Goal: Task Accomplishment & Management: Manage account settings

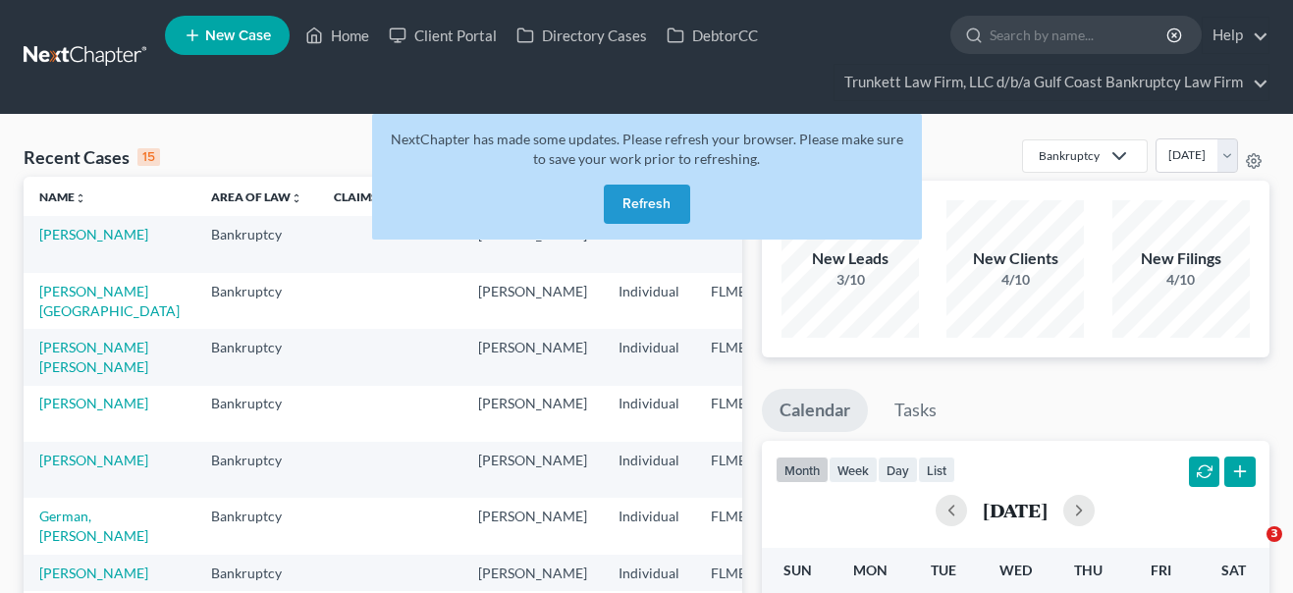
click at [634, 185] on button "Refresh" at bounding box center [647, 204] width 86 height 39
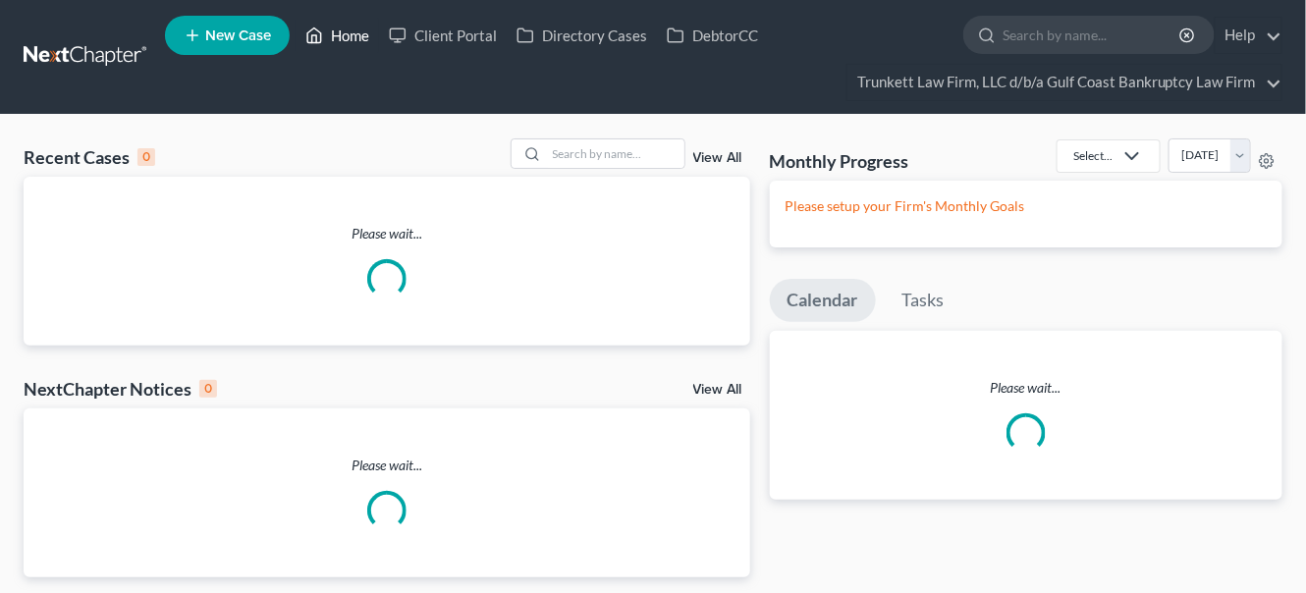
click at [347, 37] on link "Home" at bounding box center [337, 35] width 83 height 35
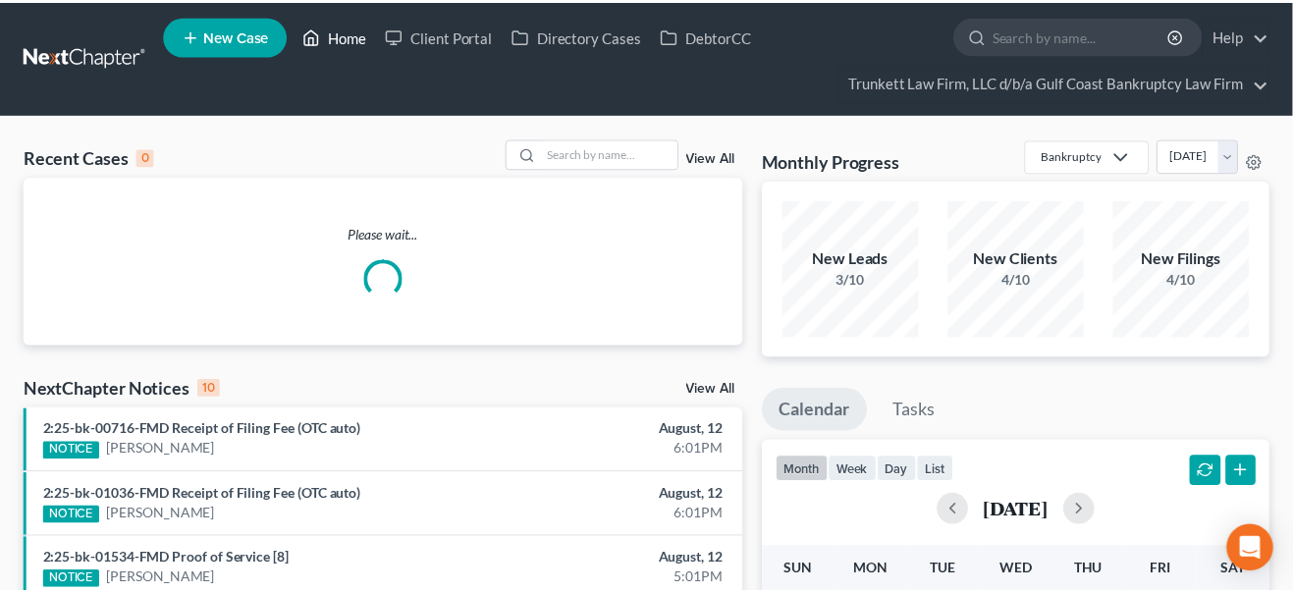
scroll to position [82, 0]
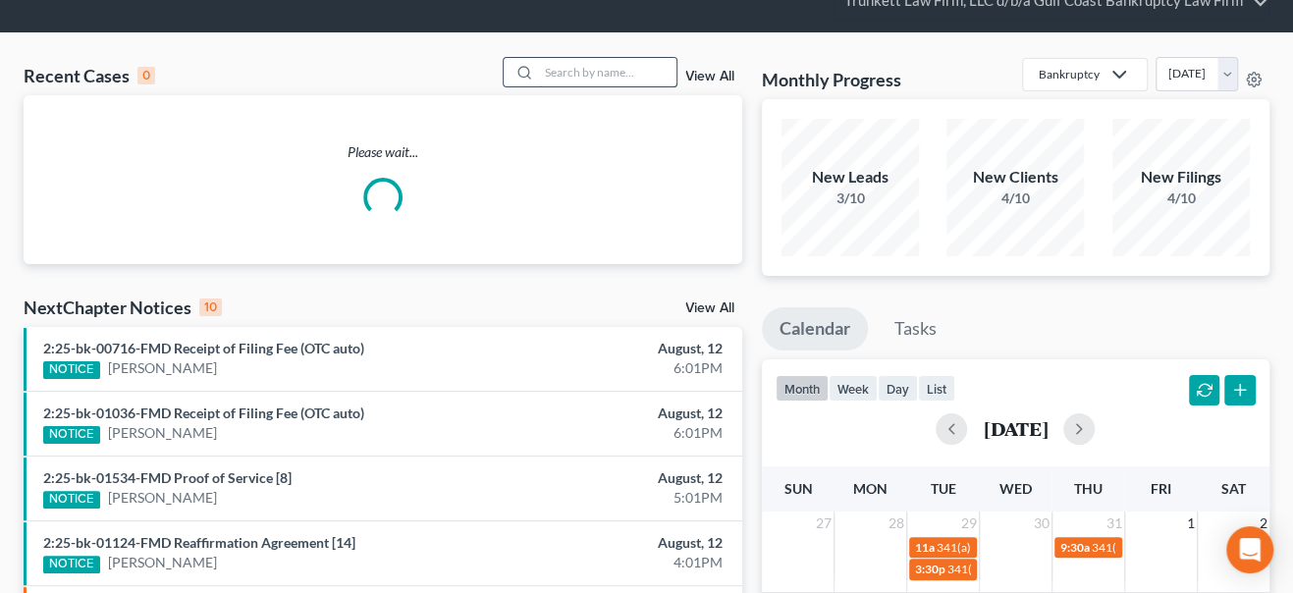
click at [566, 78] on input "search" at bounding box center [607, 72] width 137 height 28
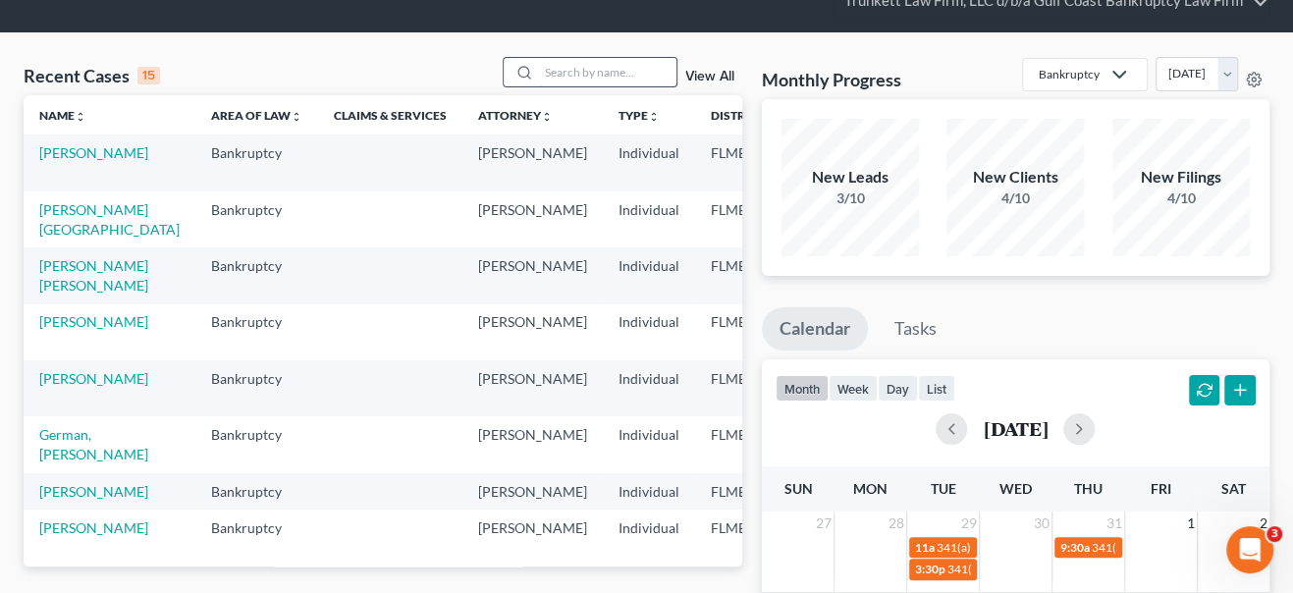
scroll to position [0, 0]
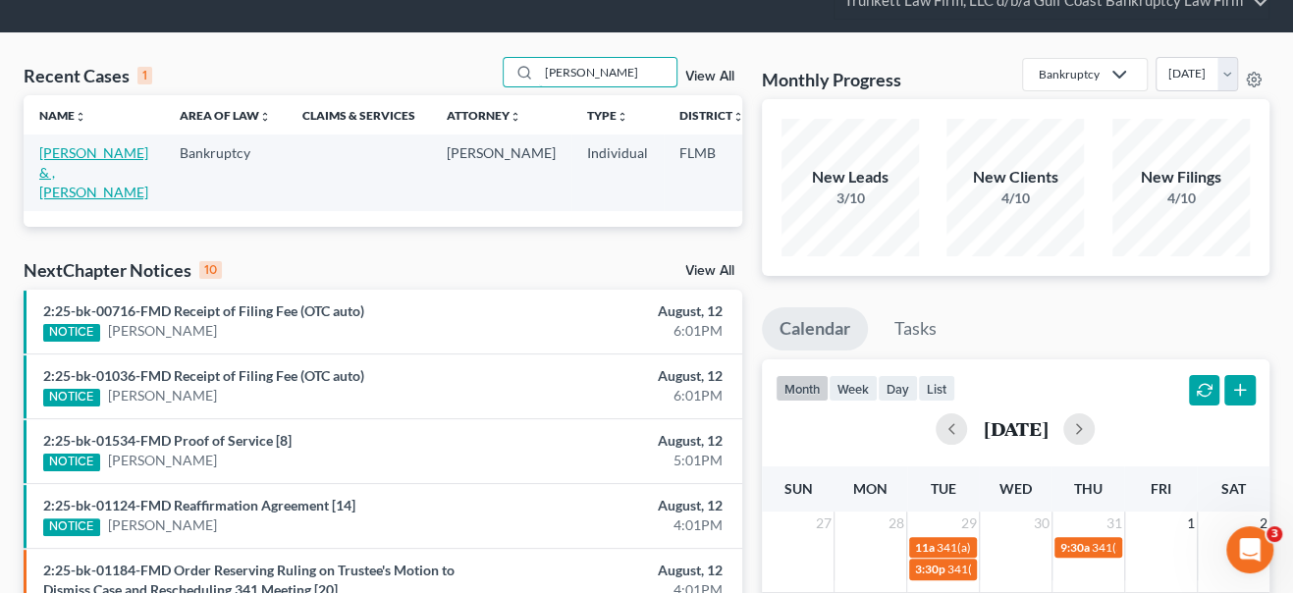
type input "[PERSON_NAME]"
click at [71, 191] on link "[PERSON_NAME] & , [PERSON_NAME]" at bounding box center [93, 172] width 109 height 56
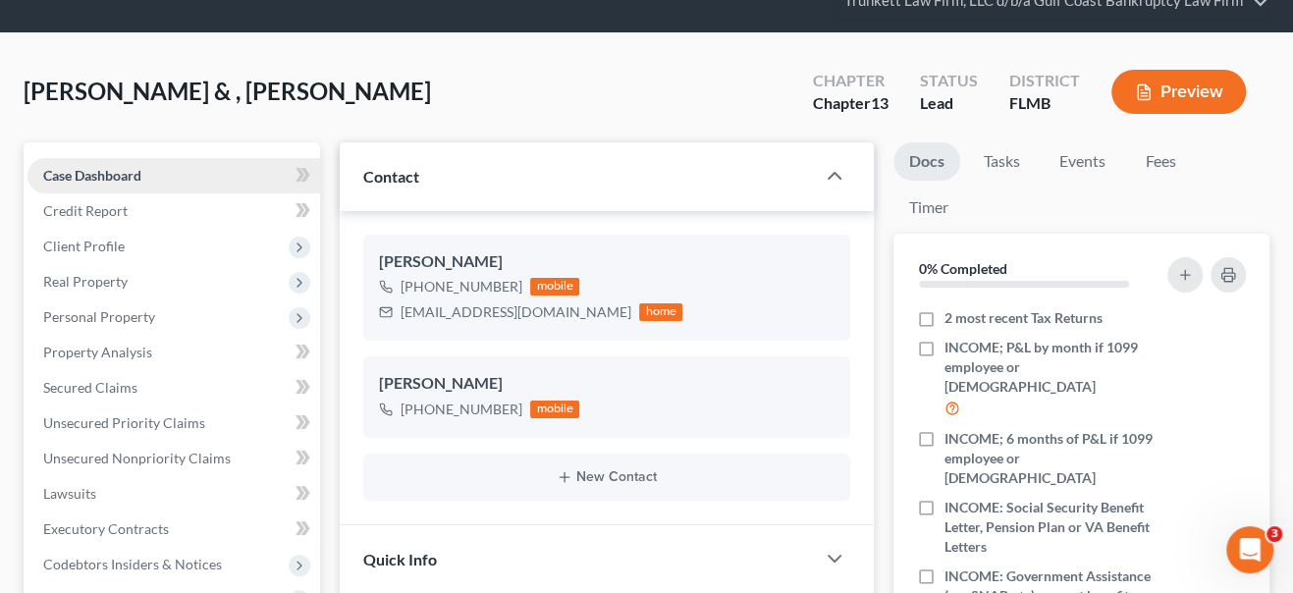
click at [98, 168] on span "Case Dashboard" at bounding box center [92, 175] width 98 height 17
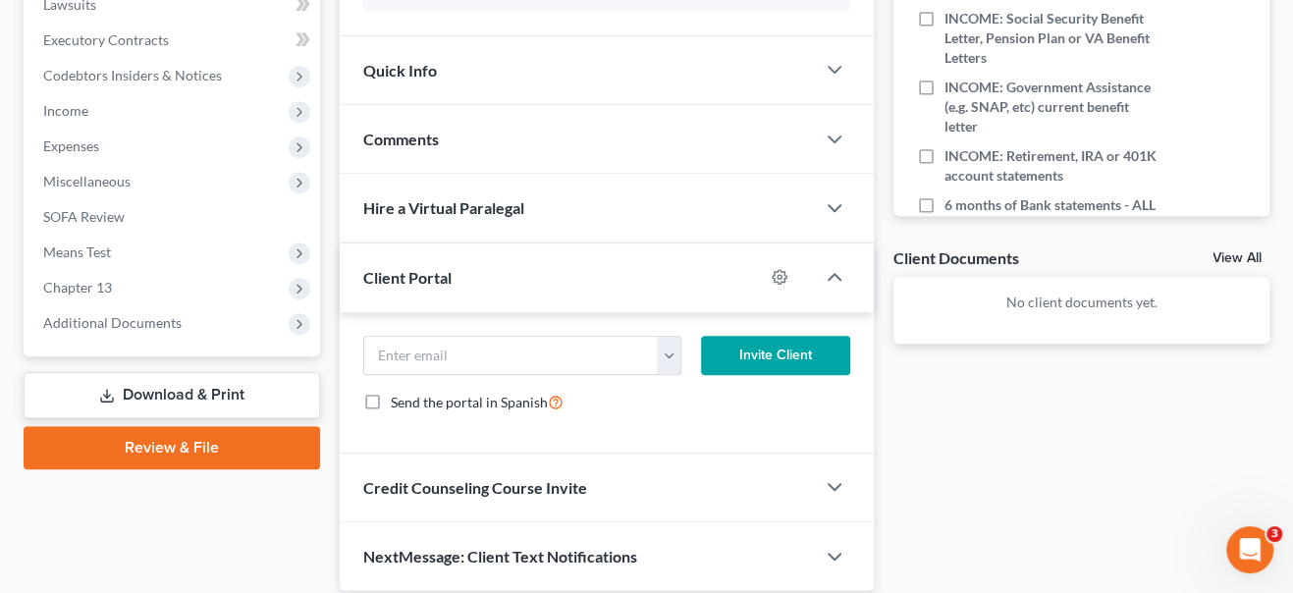
scroll to position [638, 0]
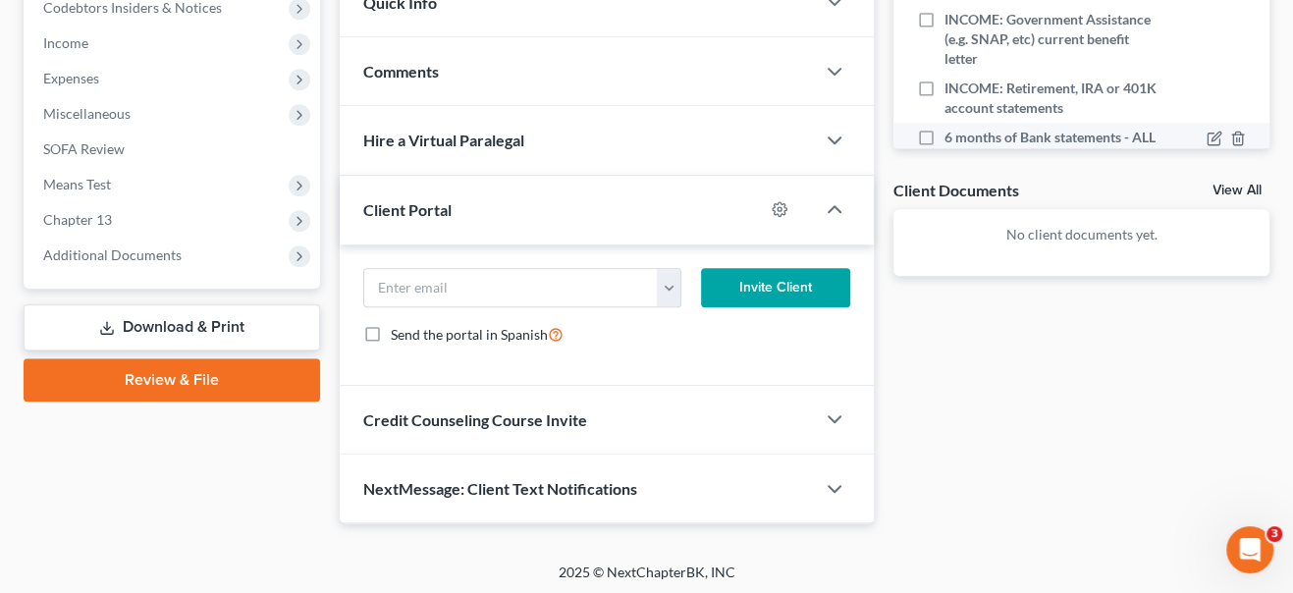
click at [945, 128] on label "6 months of Bank statements - ALL NUMBERED PAGES MUST BE INCLUDED" at bounding box center [1052, 157] width 214 height 59
click at [953, 128] on input "6 months of Bank statements - ALL NUMBERED PAGES MUST BE INCLUDED" at bounding box center [959, 134] width 13 height 13
checkbox input "true"
click at [1230, 131] on icon "button" at bounding box center [1238, 139] width 16 height 16
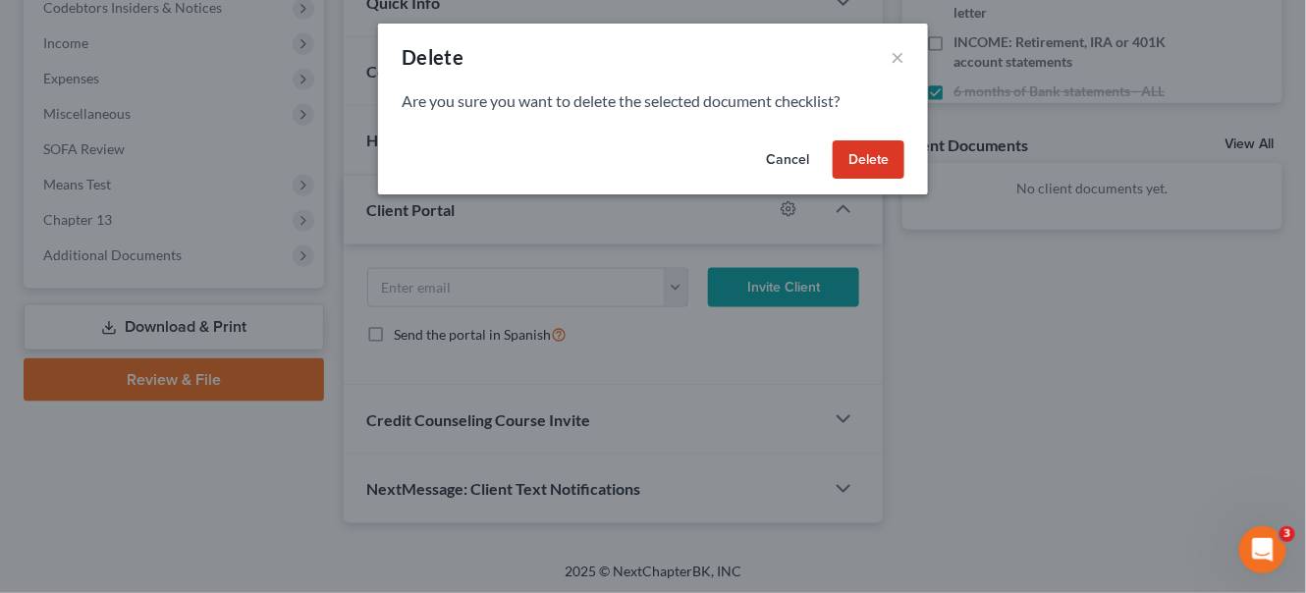
click at [862, 159] on button "Delete" at bounding box center [869, 159] width 72 height 39
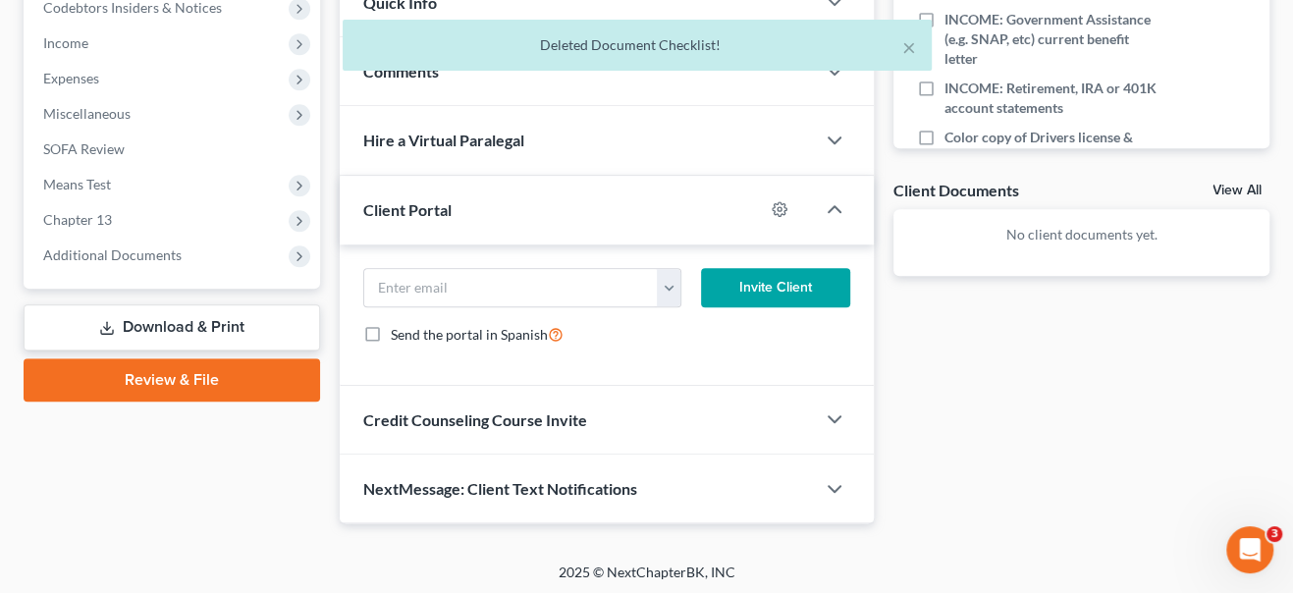
click at [945, 177] on label "Titles/registrations to motor vehicles" at bounding box center [1052, 196] width 214 height 39
click at [953, 177] on input "Titles/registrations to motor vehicles" at bounding box center [959, 183] width 13 height 13
checkbox input "true"
click at [1230, 179] on icon "button" at bounding box center [1238, 187] width 16 height 16
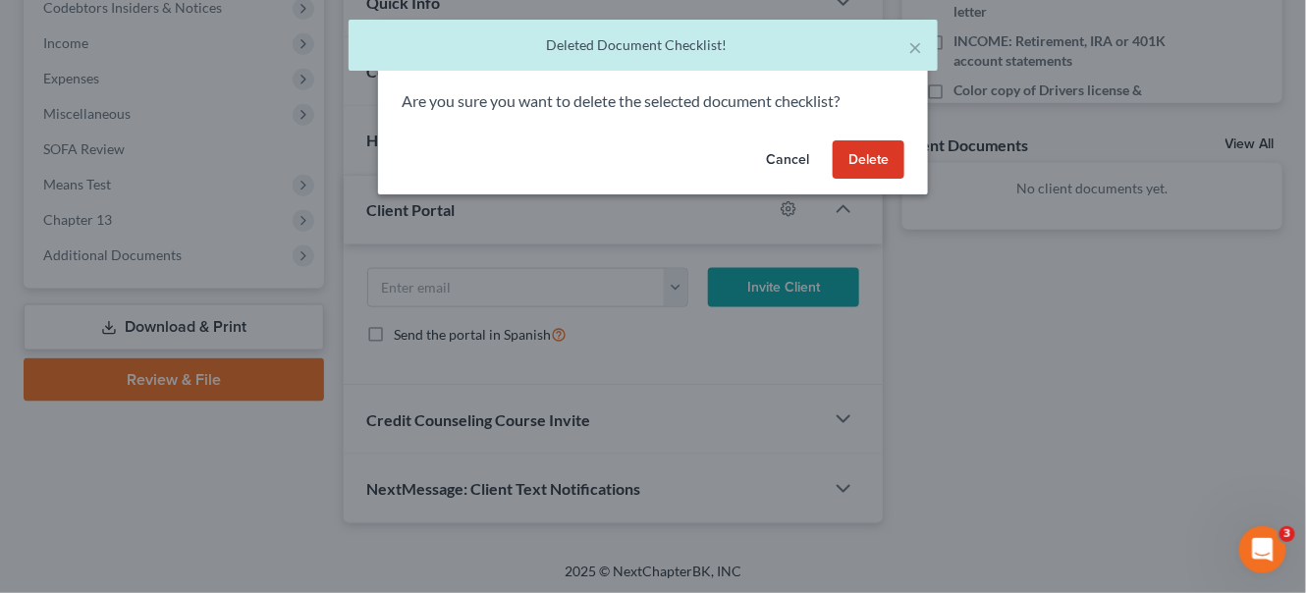
click at [881, 155] on button "Delete" at bounding box center [869, 159] width 72 height 39
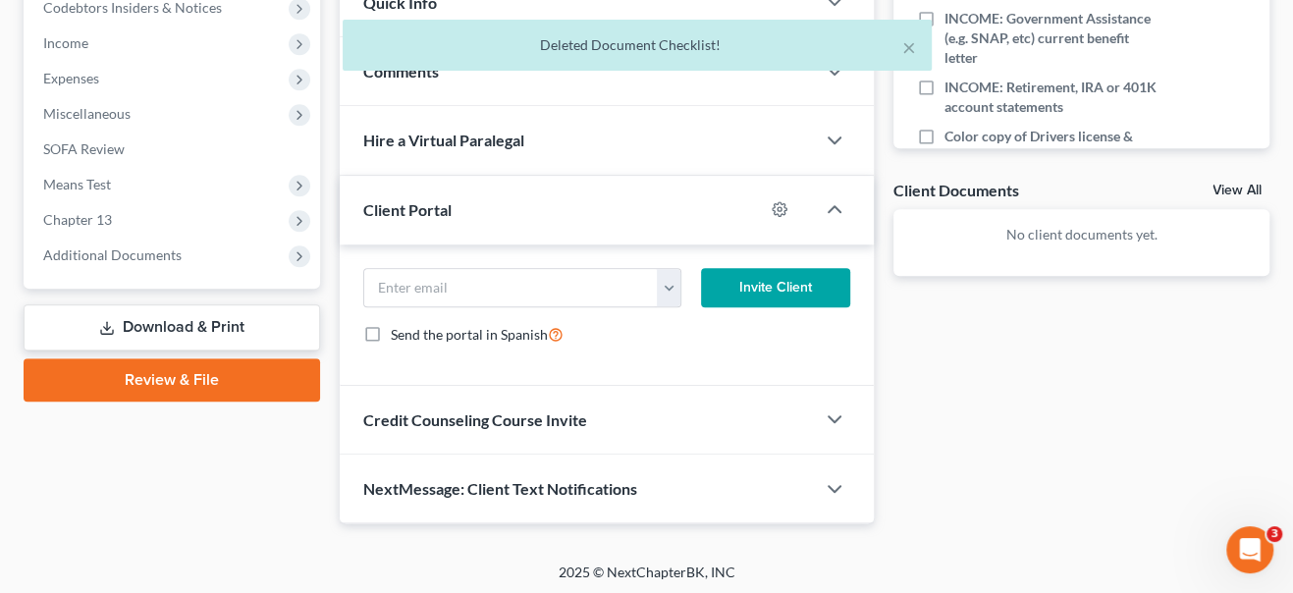
drag, startPoint x: 929, startPoint y: 141, endPoint x: 1022, endPoint y: 137, distance: 93.4
click at [945, 176] on label "Most current statements for home and vehicles that shows balance owed." at bounding box center [1052, 205] width 214 height 59
click at [953, 176] on input "Most current statements for home and vehicles that shows balance owed." at bounding box center [959, 182] width 13 height 13
checkbox input "true"
click at [1233, 180] on icon "button" at bounding box center [1237, 186] width 9 height 13
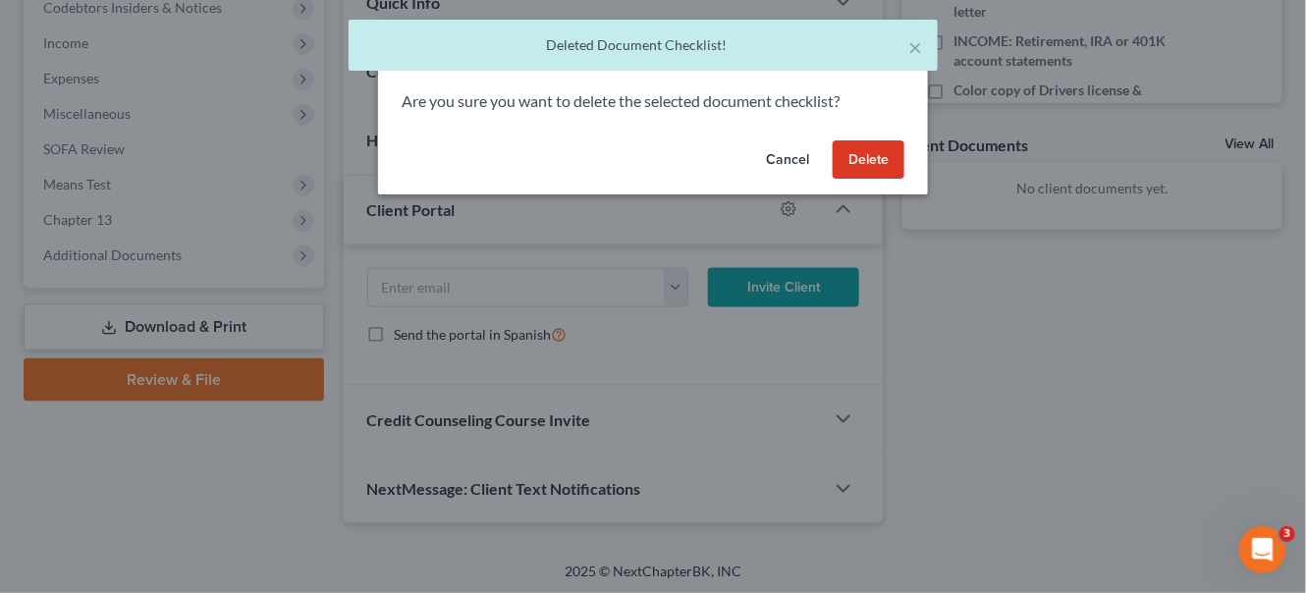
drag, startPoint x: 886, startPoint y: 164, endPoint x: 953, endPoint y: 150, distance: 68.2
click at [888, 164] on button "Delete" at bounding box center [869, 159] width 72 height 39
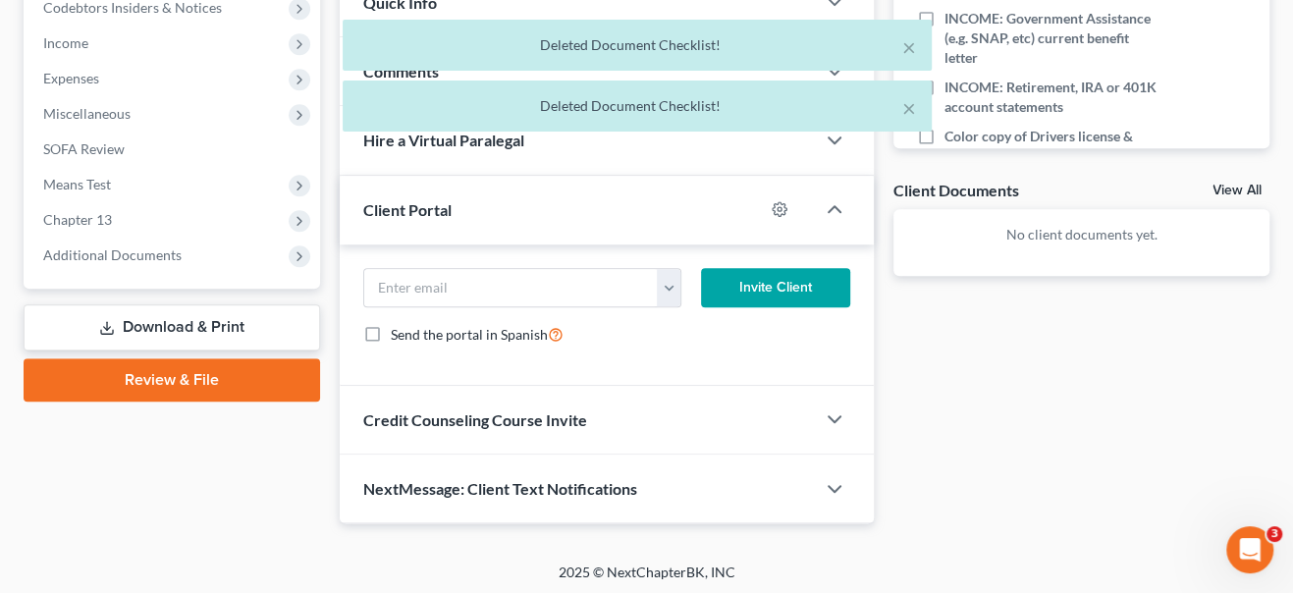
click at [924, 137] on div "× Deleted Document Checklist! × Deleted Document Checklist!" at bounding box center [636, 81] width 1293 height 122
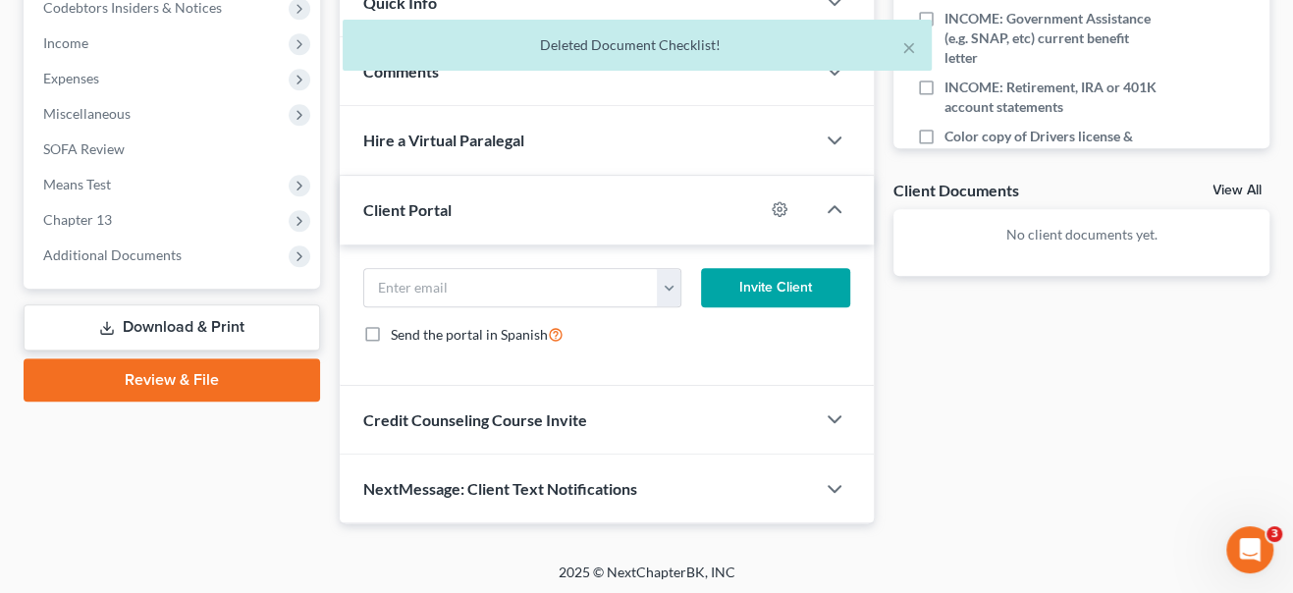
click at [1230, 179] on icon "button" at bounding box center [1238, 187] width 16 height 16
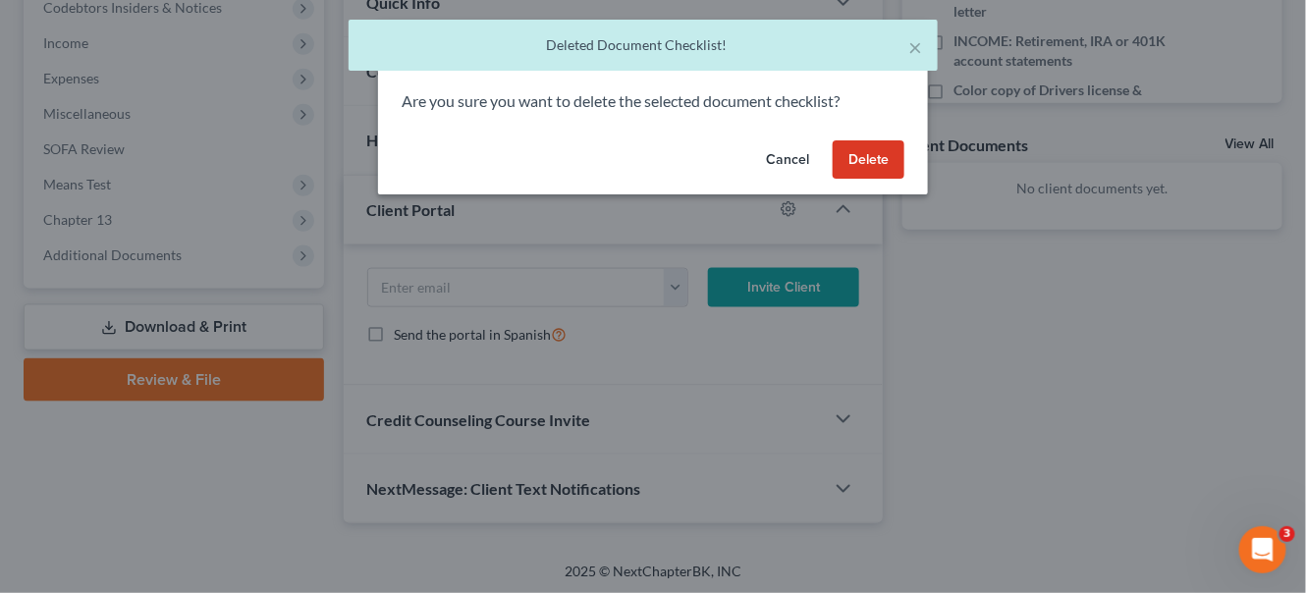
click at [885, 164] on button "Delete" at bounding box center [869, 159] width 72 height 39
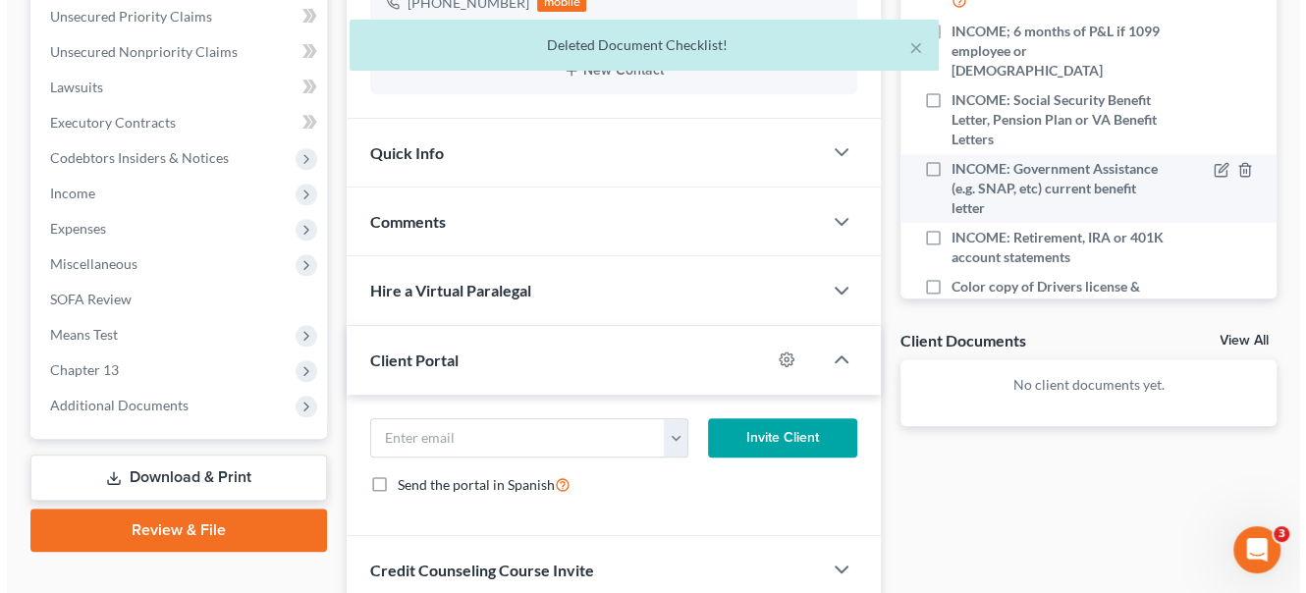
scroll to position [460, 0]
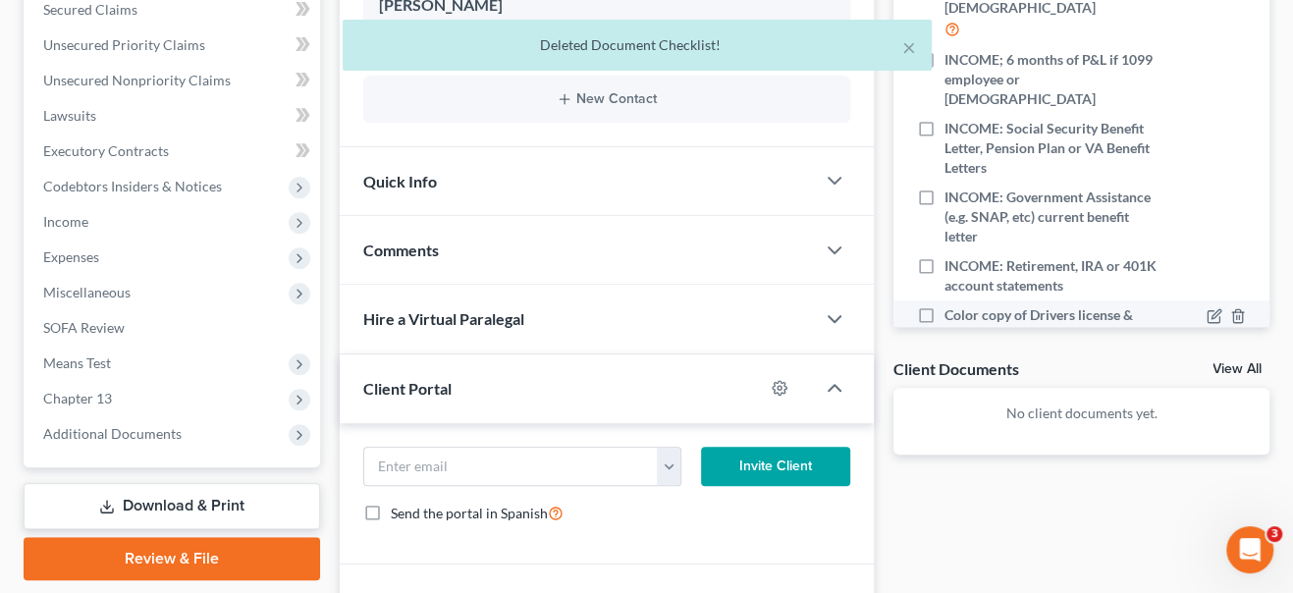
click at [945, 305] on label "Color copy of Drivers license & social security card" at bounding box center [1052, 324] width 214 height 39
click at [953, 305] on input "Color copy of Drivers license & social security card" at bounding box center [959, 311] width 13 height 13
checkbox input "true"
click at [1230, 308] on icon "button" at bounding box center [1238, 316] width 16 height 16
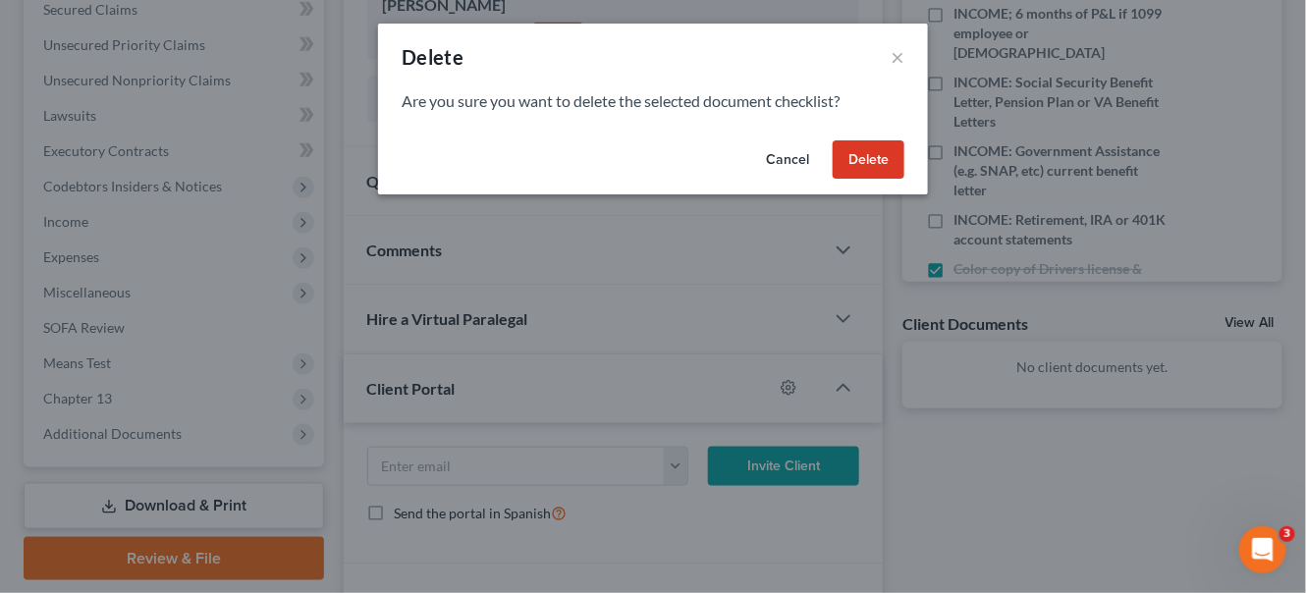
click at [849, 159] on button "Delete" at bounding box center [869, 159] width 72 height 39
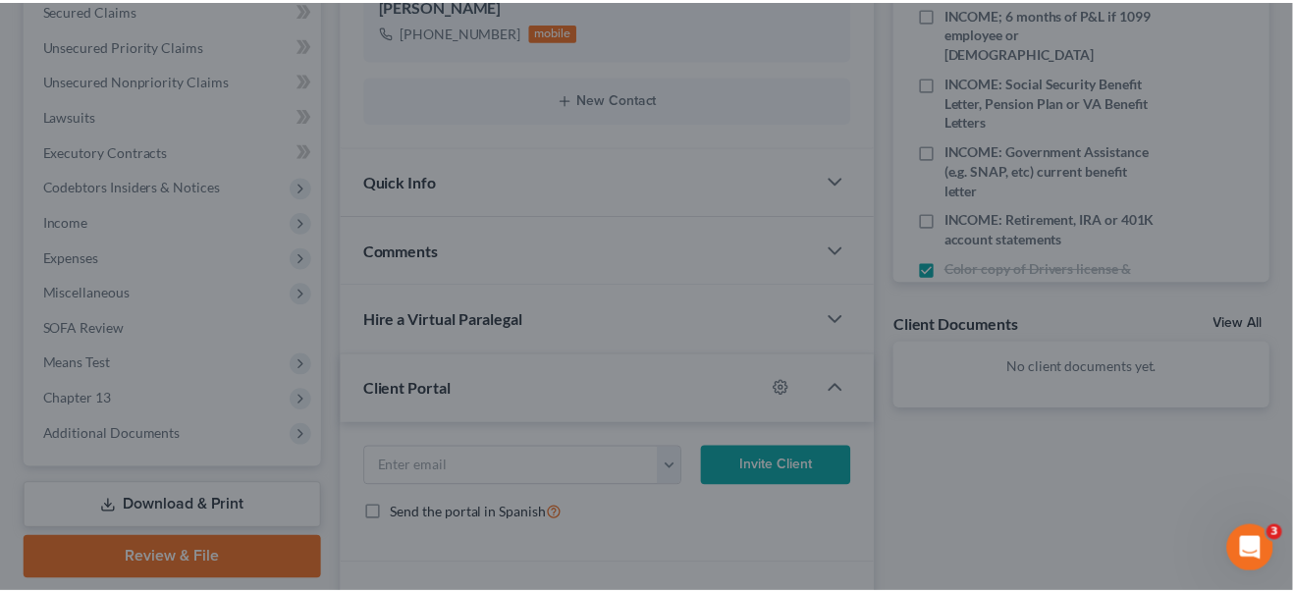
scroll to position [0, 0]
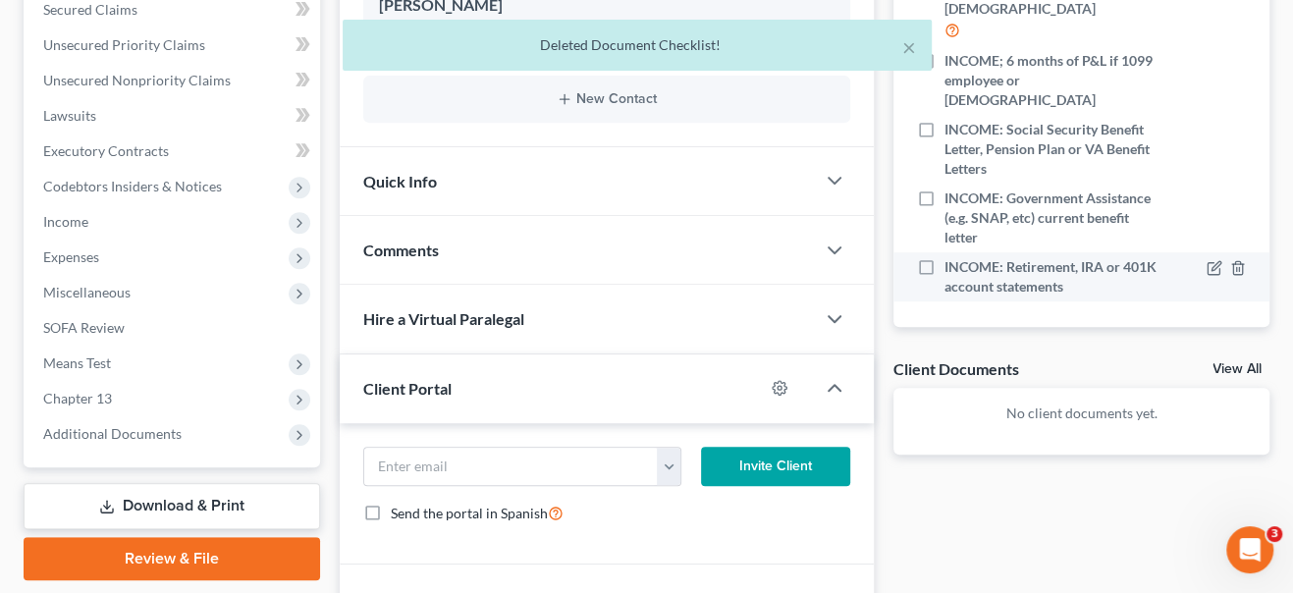
click at [945, 257] on label "INCOME: Retirement, IRA or 401K account statements" at bounding box center [1052, 276] width 214 height 39
click at [953, 257] on input "INCOME: Retirement, IRA or 401K account statements" at bounding box center [959, 263] width 13 height 13
checkbox input "true"
click at [1233, 261] on icon "button" at bounding box center [1237, 267] width 9 height 13
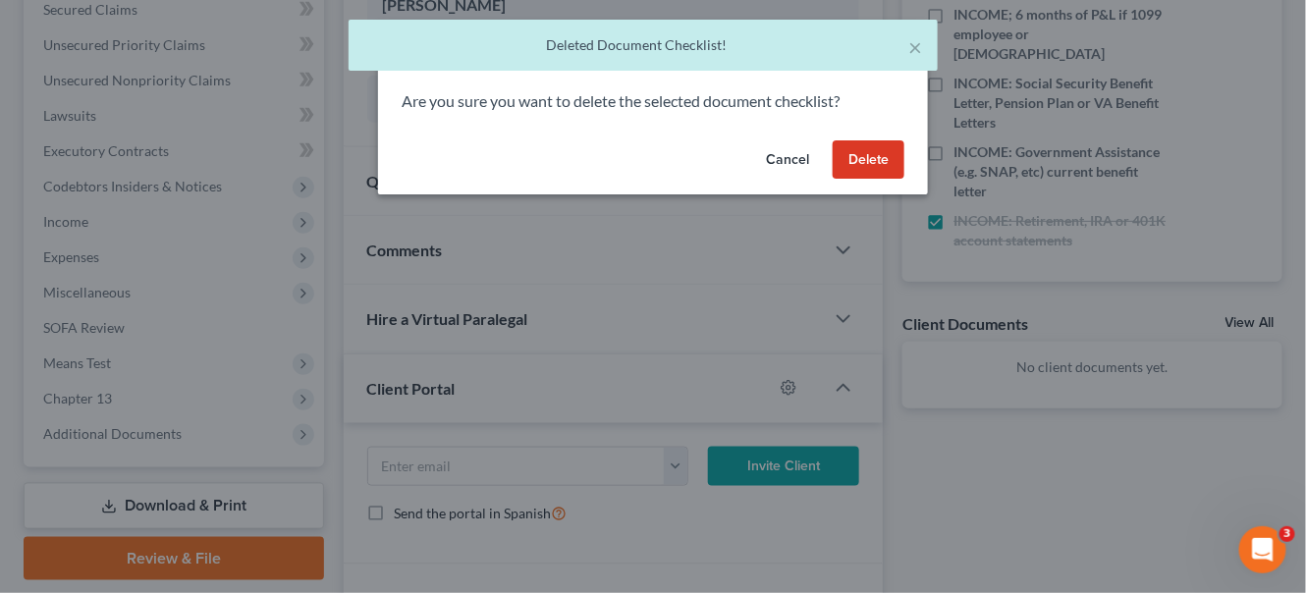
click at [854, 166] on button "Delete" at bounding box center [869, 159] width 72 height 39
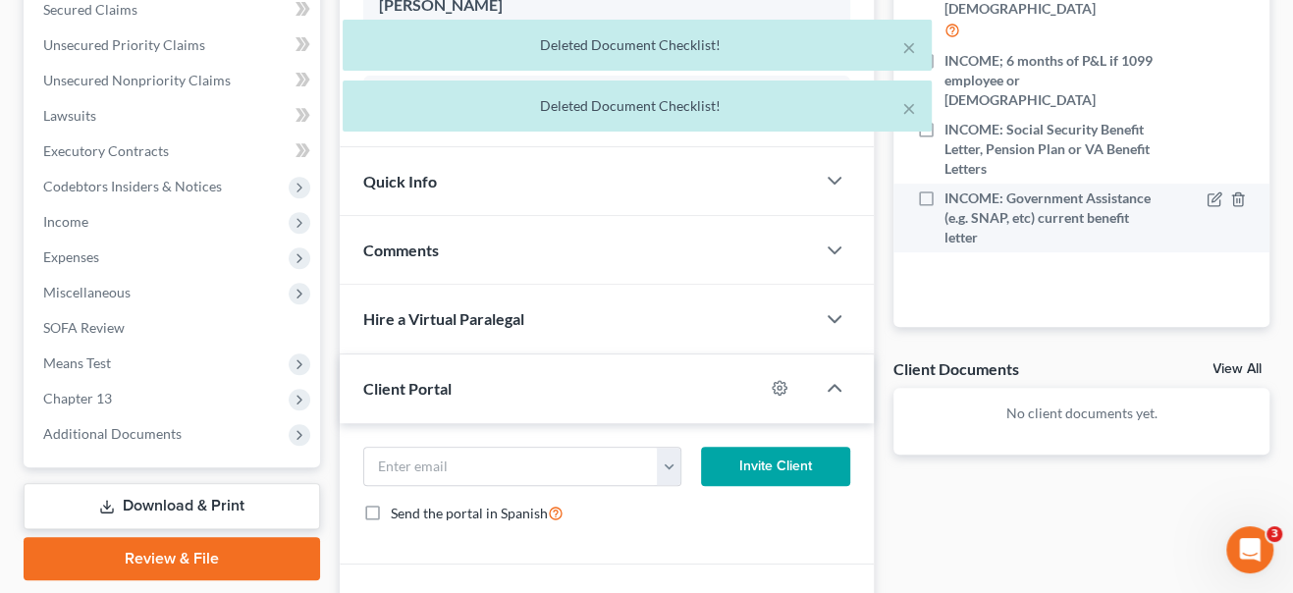
click at [945, 189] on label "INCOME: Government Assistance (e.g. SNAP, etc) current benefit letter" at bounding box center [1052, 218] width 214 height 59
click at [953, 189] on input "INCOME: Government Assistance (e.g. SNAP, etc) current benefit letter" at bounding box center [959, 195] width 13 height 13
checkbox input "true"
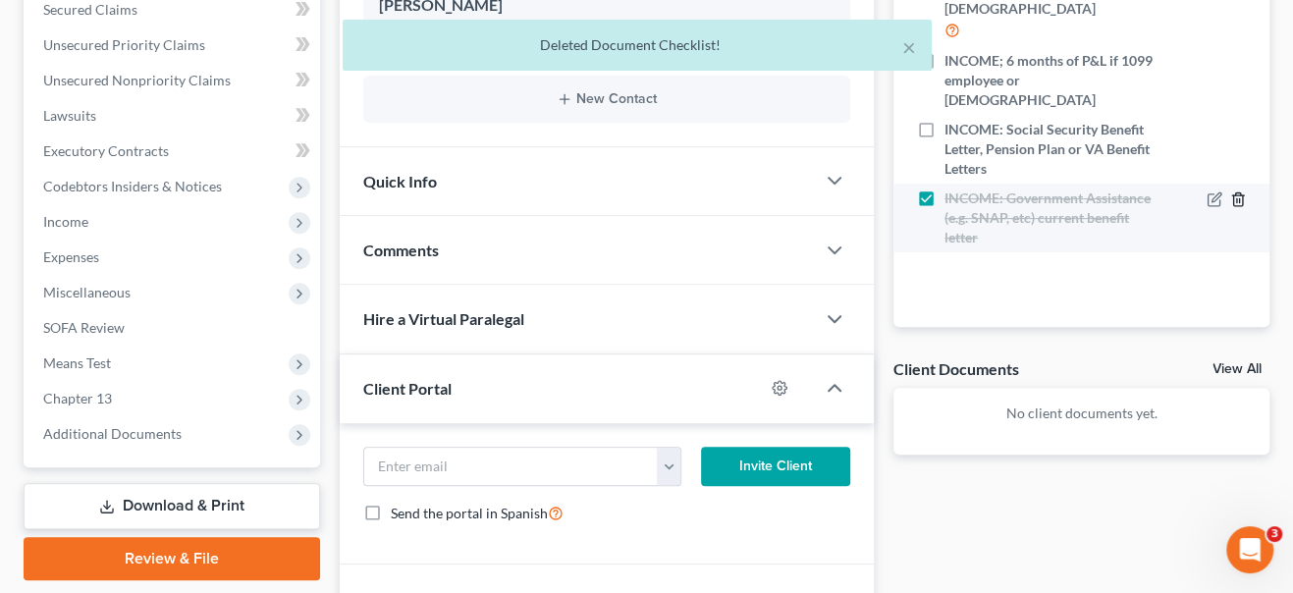
click at [1230, 191] on icon "button" at bounding box center [1238, 199] width 16 height 16
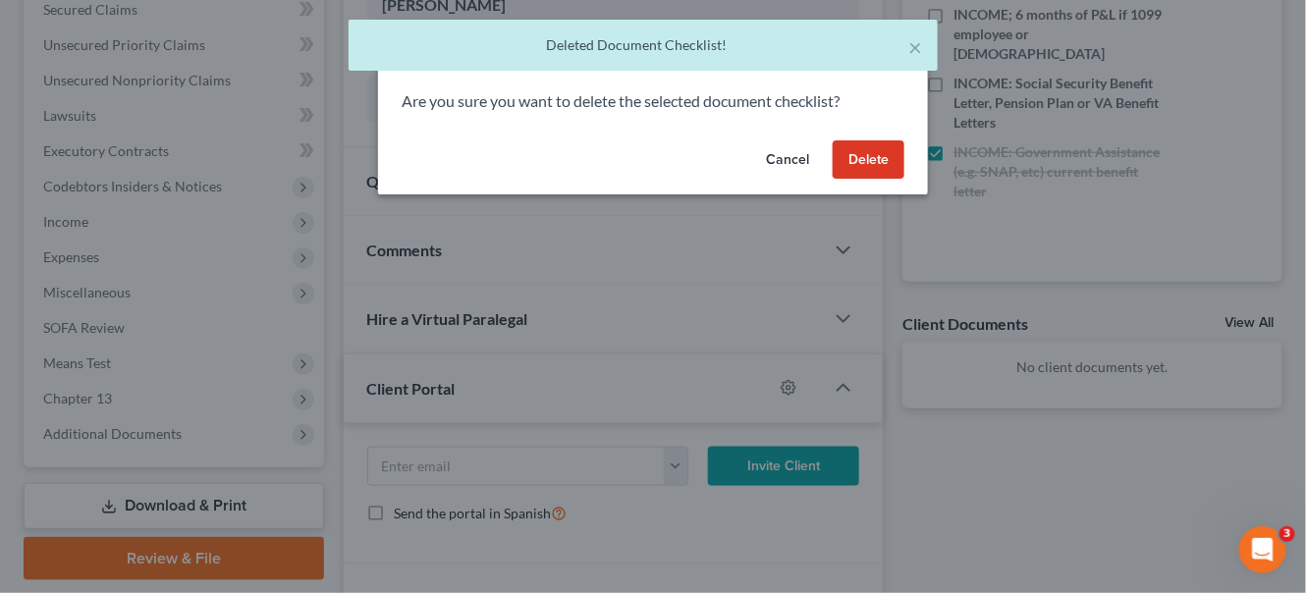
drag, startPoint x: 856, startPoint y: 152, endPoint x: 881, endPoint y: 189, distance: 43.9
click at [856, 155] on button "Delete" at bounding box center [869, 159] width 72 height 39
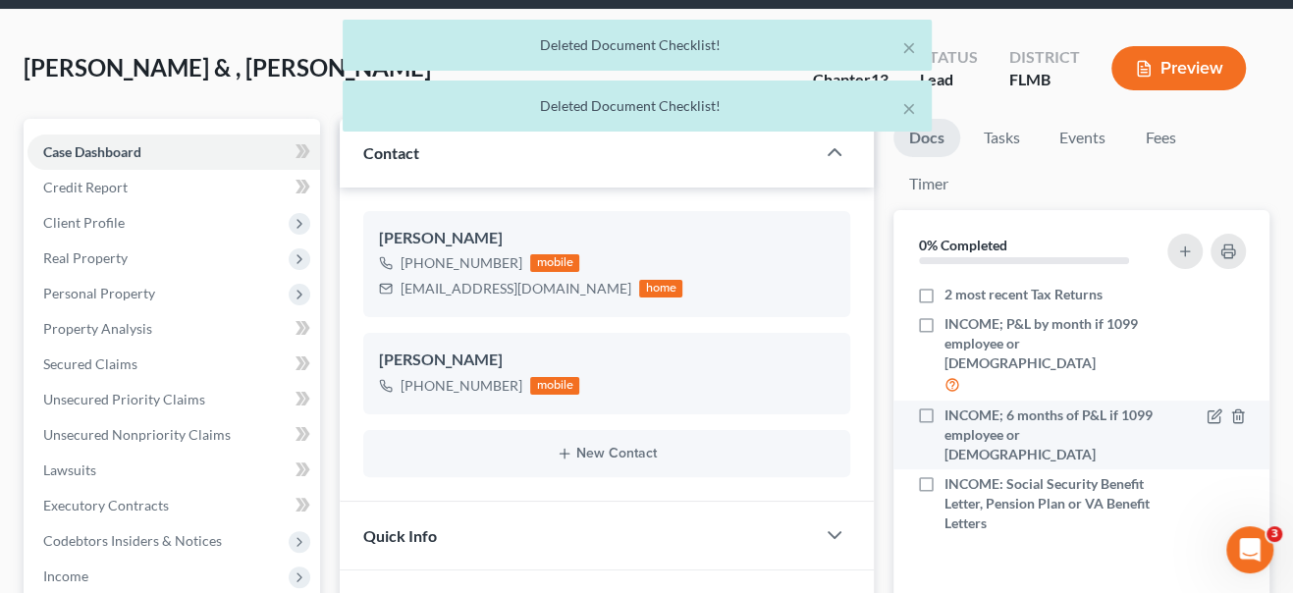
scroll to position [103, 0]
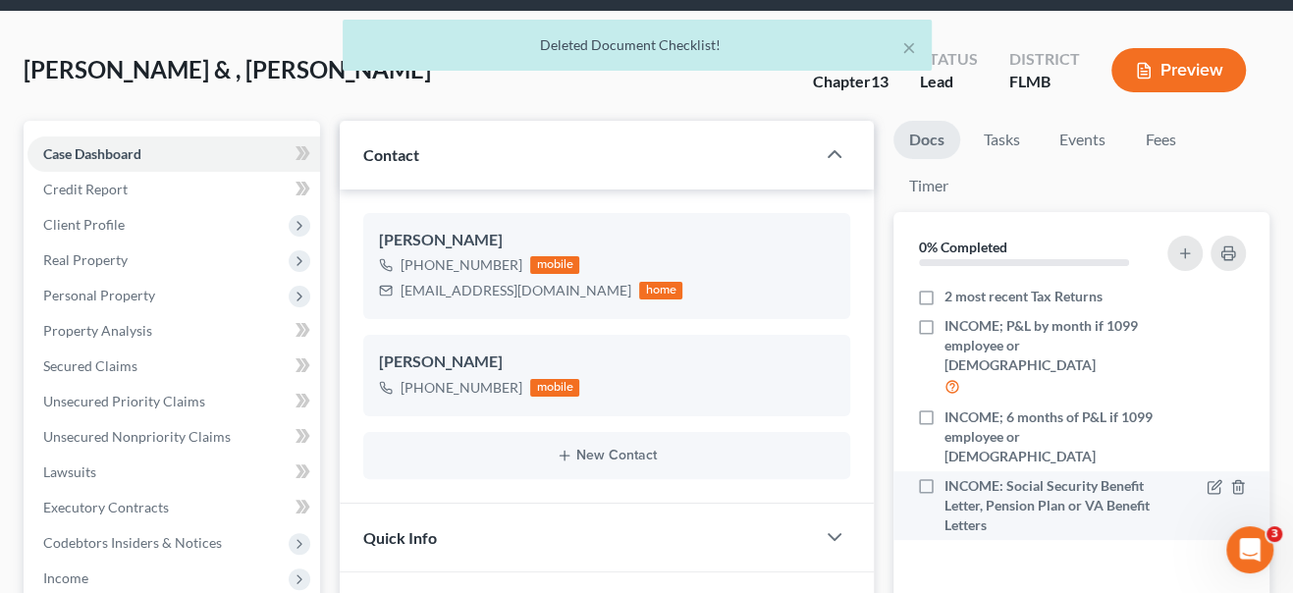
click at [945, 476] on label "INCOME: Social Security Benefit Letter, Pension Plan or VA Benefit Letters" at bounding box center [1052, 505] width 214 height 59
click at [953, 476] on input "INCOME: Social Security Benefit Letter, Pension Plan or VA Benefit Letters" at bounding box center [959, 482] width 13 height 13
checkbox input "true"
click at [1240, 480] on icon "button" at bounding box center [1237, 486] width 9 height 13
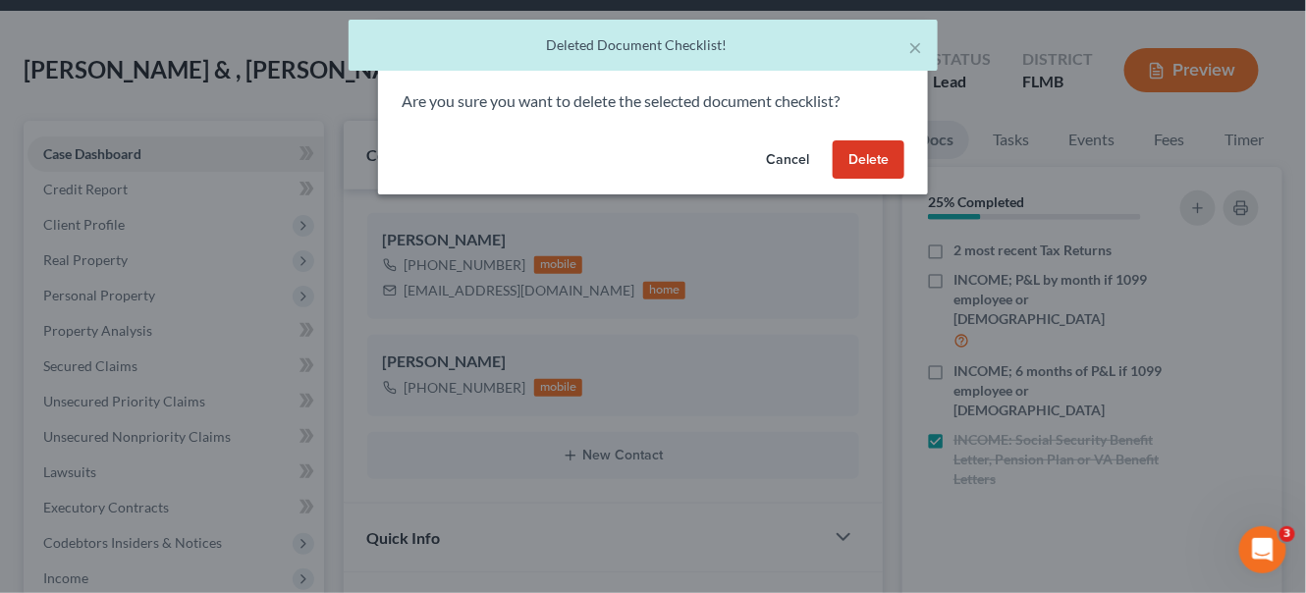
click at [860, 153] on button "Delete" at bounding box center [869, 159] width 72 height 39
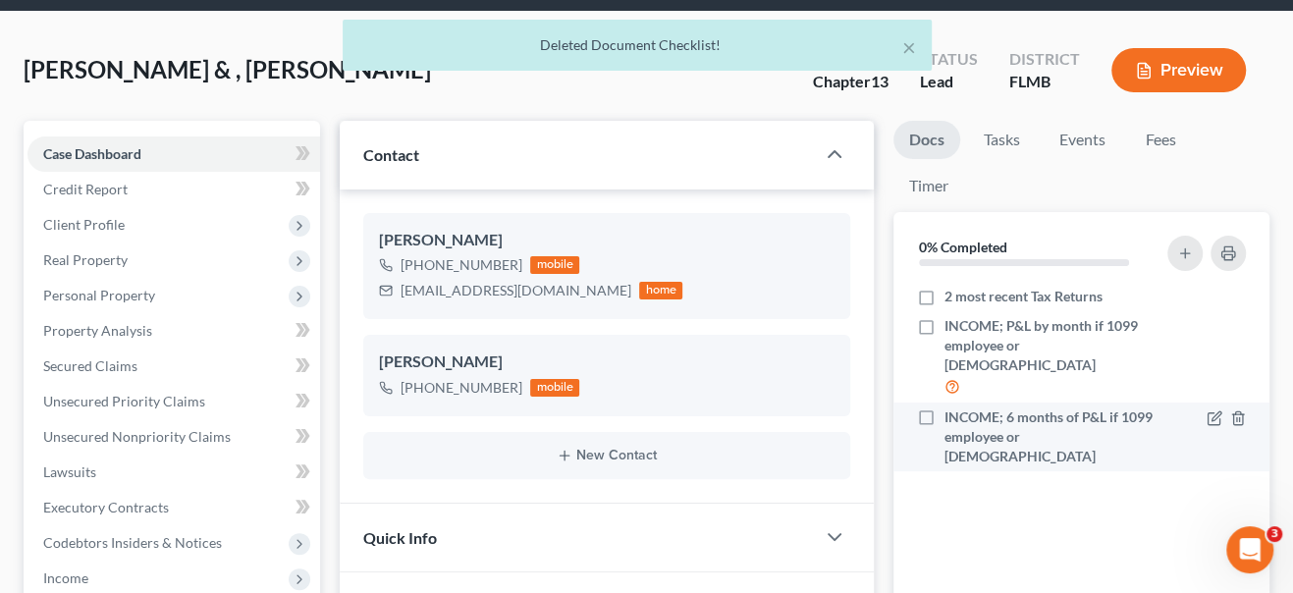
click at [945, 408] on label "INCOME; 6 months of P&L if 1099 employee or [DEMOGRAPHIC_DATA]" at bounding box center [1052, 437] width 214 height 59
click at [953, 408] on input "INCOME; 6 months of P&L if 1099 employee or [DEMOGRAPHIC_DATA]" at bounding box center [959, 414] width 13 height 13
checkbox input "true"
click at [1239, 417] on line "button" at bounding box center [1239, 419] width 0 height 4
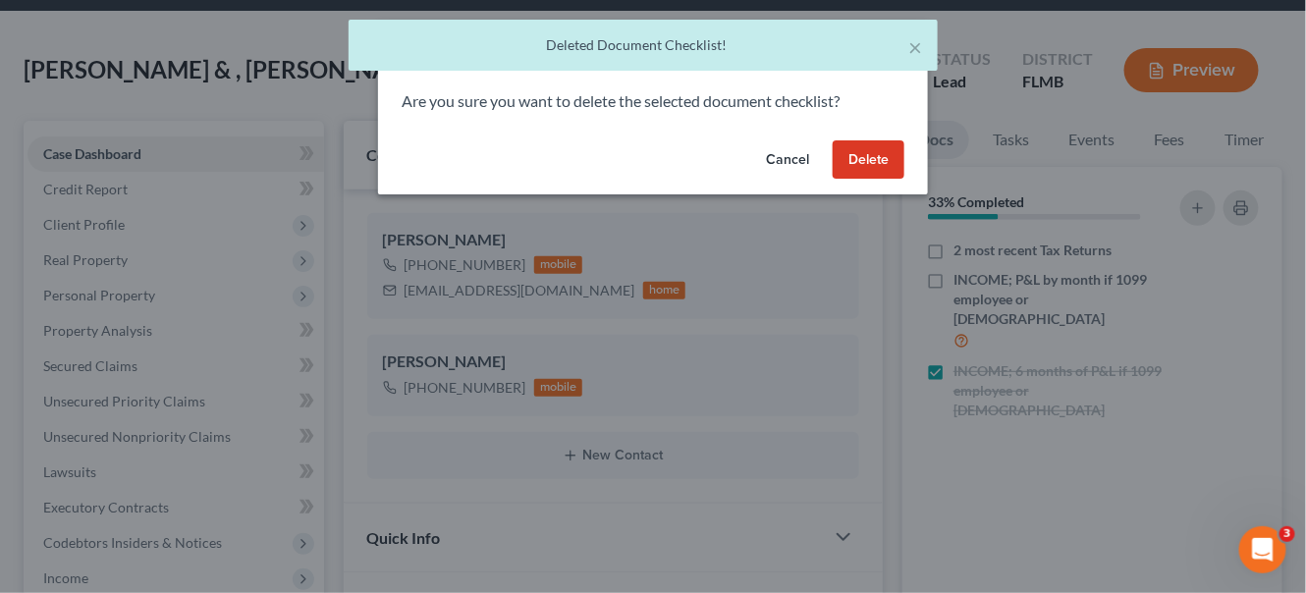
click at [891, 168] on button "Delete" at bounding box center [869, 159] width 72 height 39
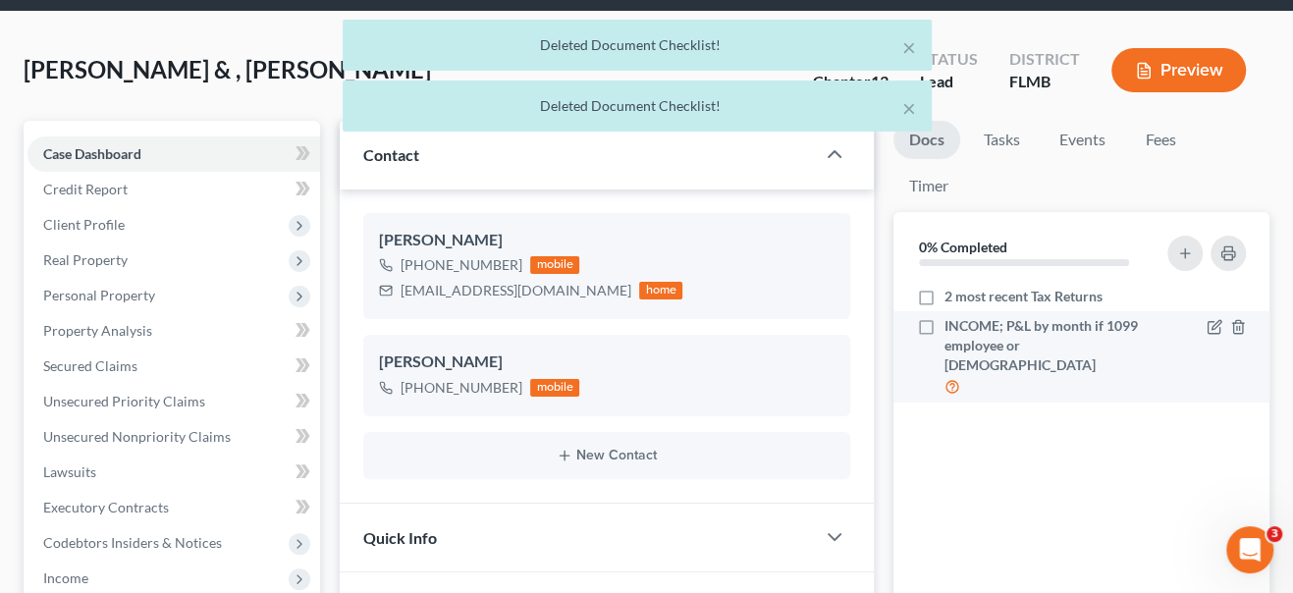
click at [945, 322] on label "INCOME; P&L by month if 1099 employee or [DEMOGRAPHIC_DATA]" at bounding box center [1052, 357] width 214 height 82
click at [953, 322] on input "INCOME; P&L by month if 1099 employee or [DEMOGRAPHIC_DATA]" at bounding box center [959, 322] width 13 height 13
checkbox input "true"
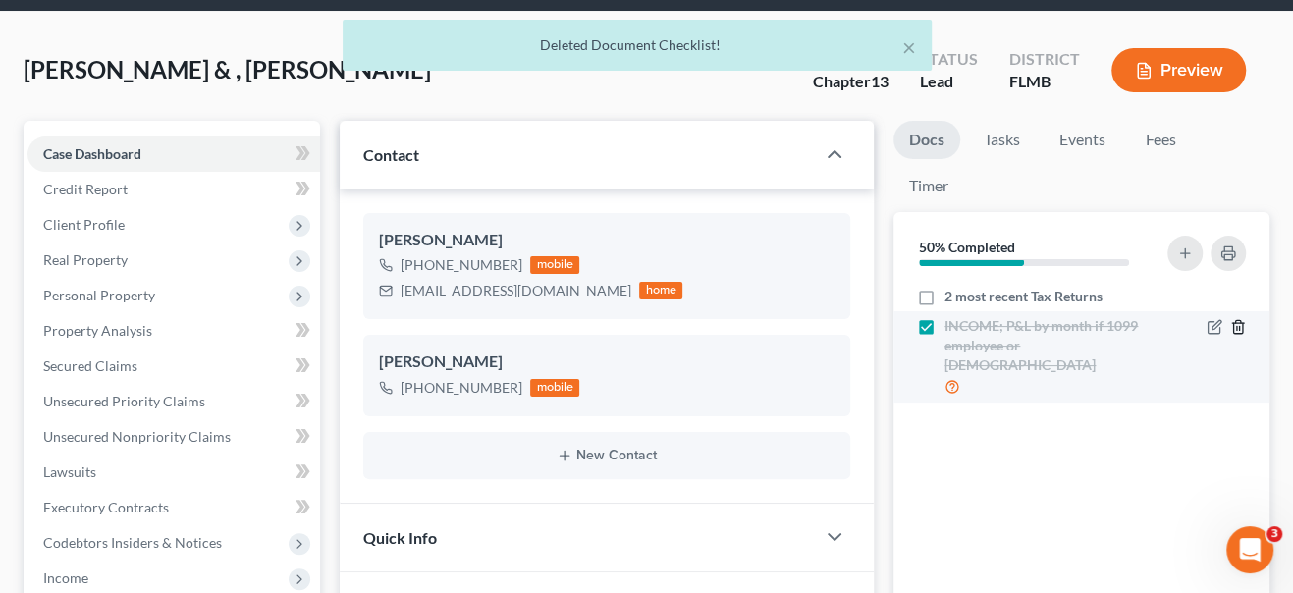
click at [1238, 330] on icon "button" at bounding box center [1238, 327] width 16 height 16
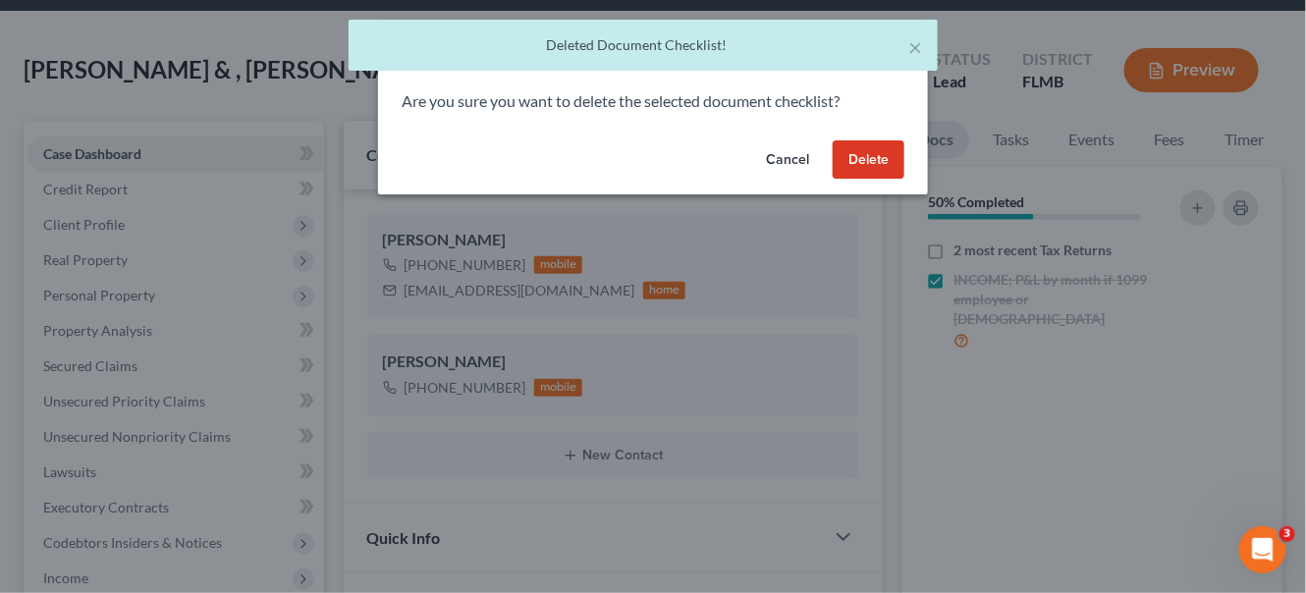
click at [870, 150] on button "Delete" at bounding box center [869, 159] width 72 height 39
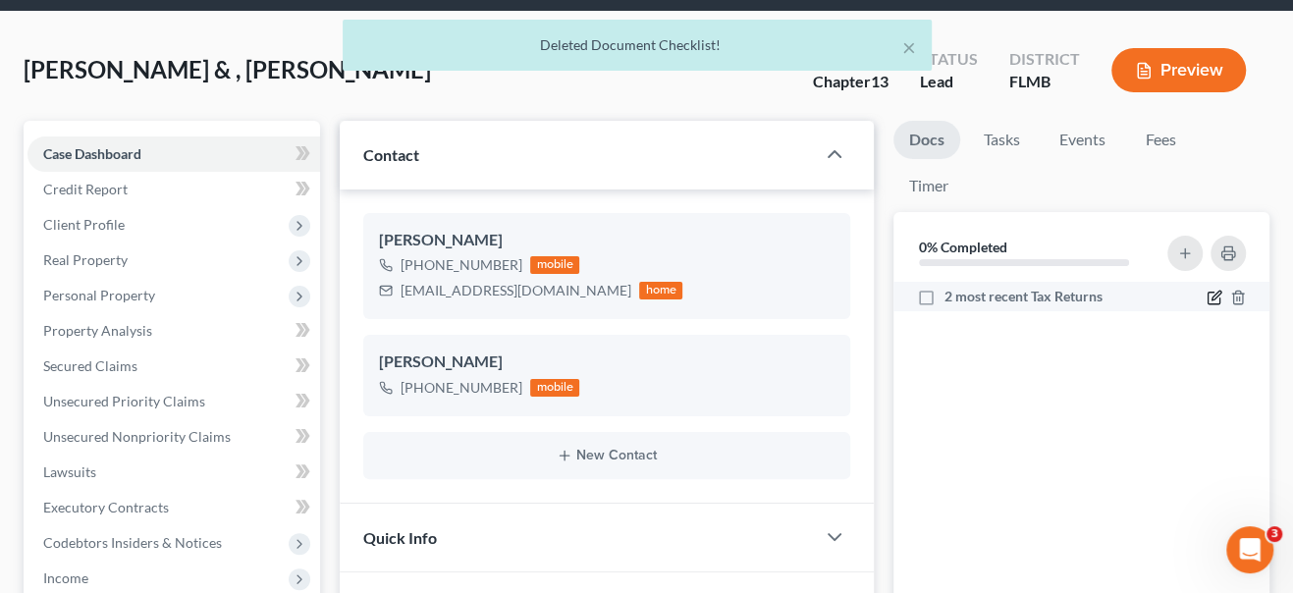
click at [1210, 299] on icon "button" at bounding box center [1215, 298] width 16 height 16
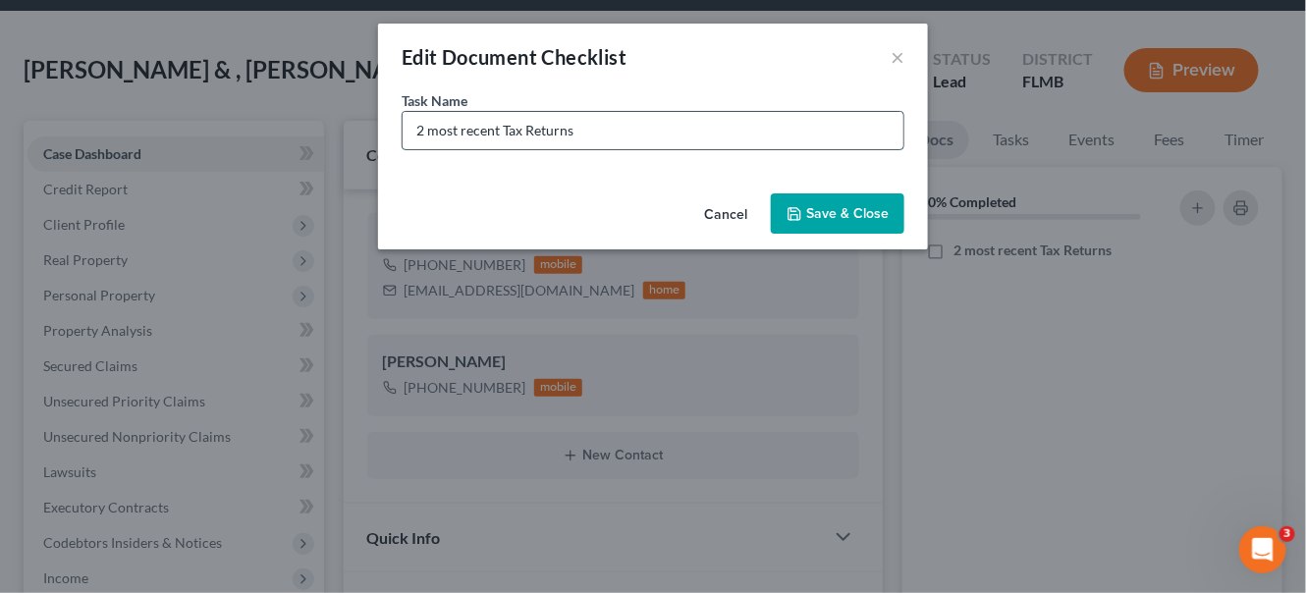
click at [666, 143] on input "2 most recent Tax Returns" at bounding box center [653, 130] width 501 height 37
type input "2"
type input "b"
type input "BANK STATEMENTS: TRUIST #5646 ALL MISSING 3RD PAGE"
click at [923, 361] on div "Edit Document Checklist × Task Name * BANK STATEMENTS: TRUIST #5646 ALL MISSING…" at bounding box center [653, 296] width 1306 height 593
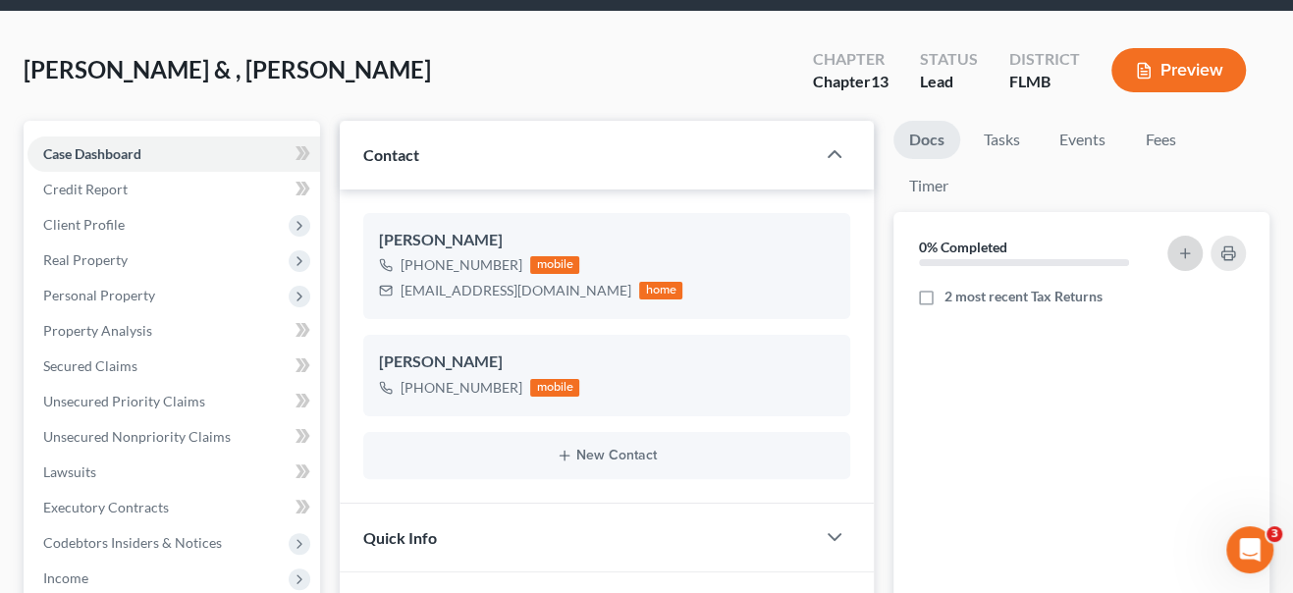
click at [1181, 248] on icon "button" at bounding box center [1185, 254] width 16 height 16
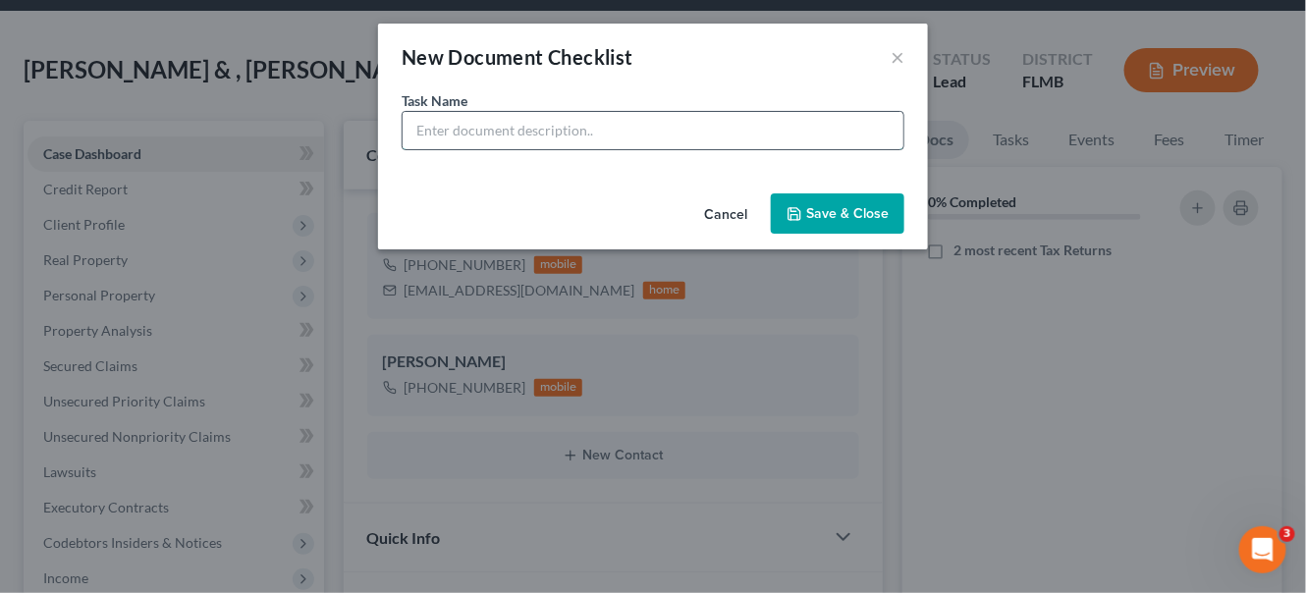
click at [646, 117] on input "text" at bounding box center [653, 130] width 501 height 37
type input "BANK STATEMENTS: TRUIST #5646 ALL MISSING 3RD AND/4TH PAGES"
click at [814, 219] on button "Save & Close" at bounding box center [838, 213] width 134 height 41
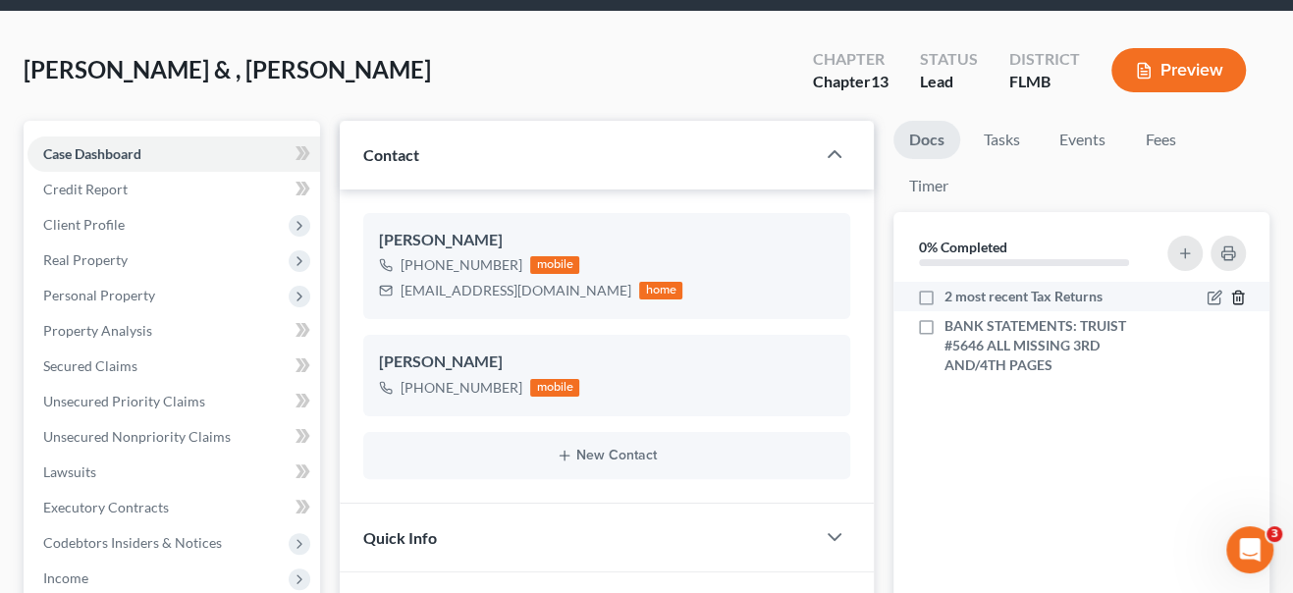
click at [1239, 299] on line "button" at bounding box center [1239, 300] width 0 height 4
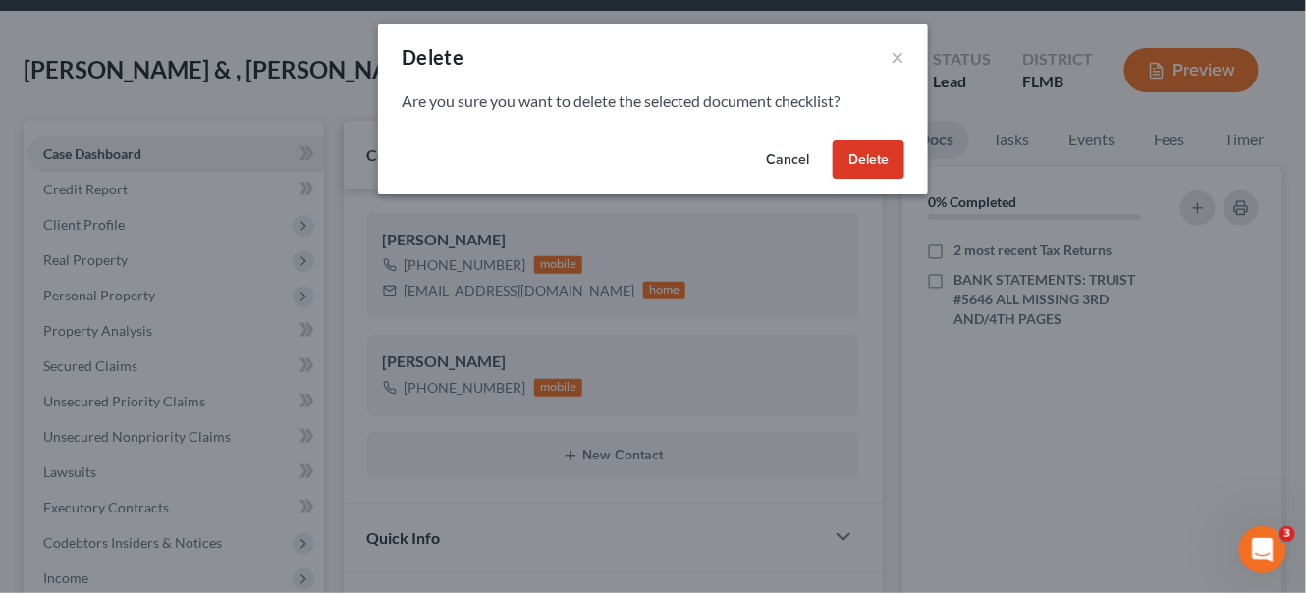
click at [871, 153] on button "Delete" at bounding box center [869, 159] width 72 height 39
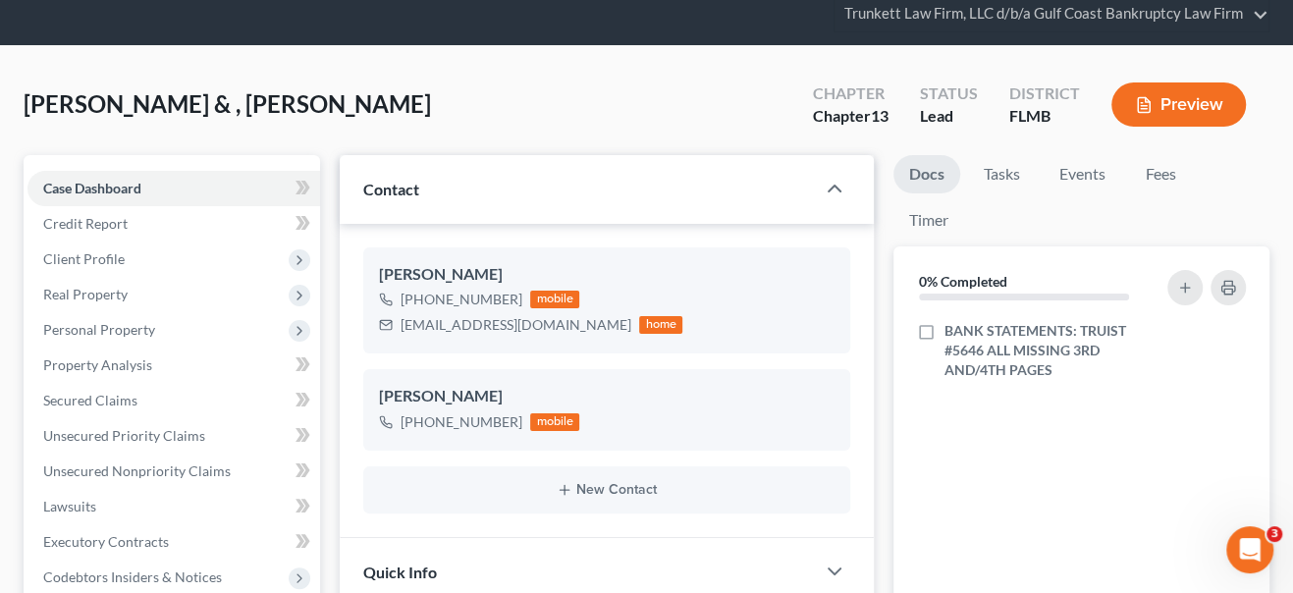
scroll to position [13, 0]
